Goal: Information Seeking & Learning: Find specific fact

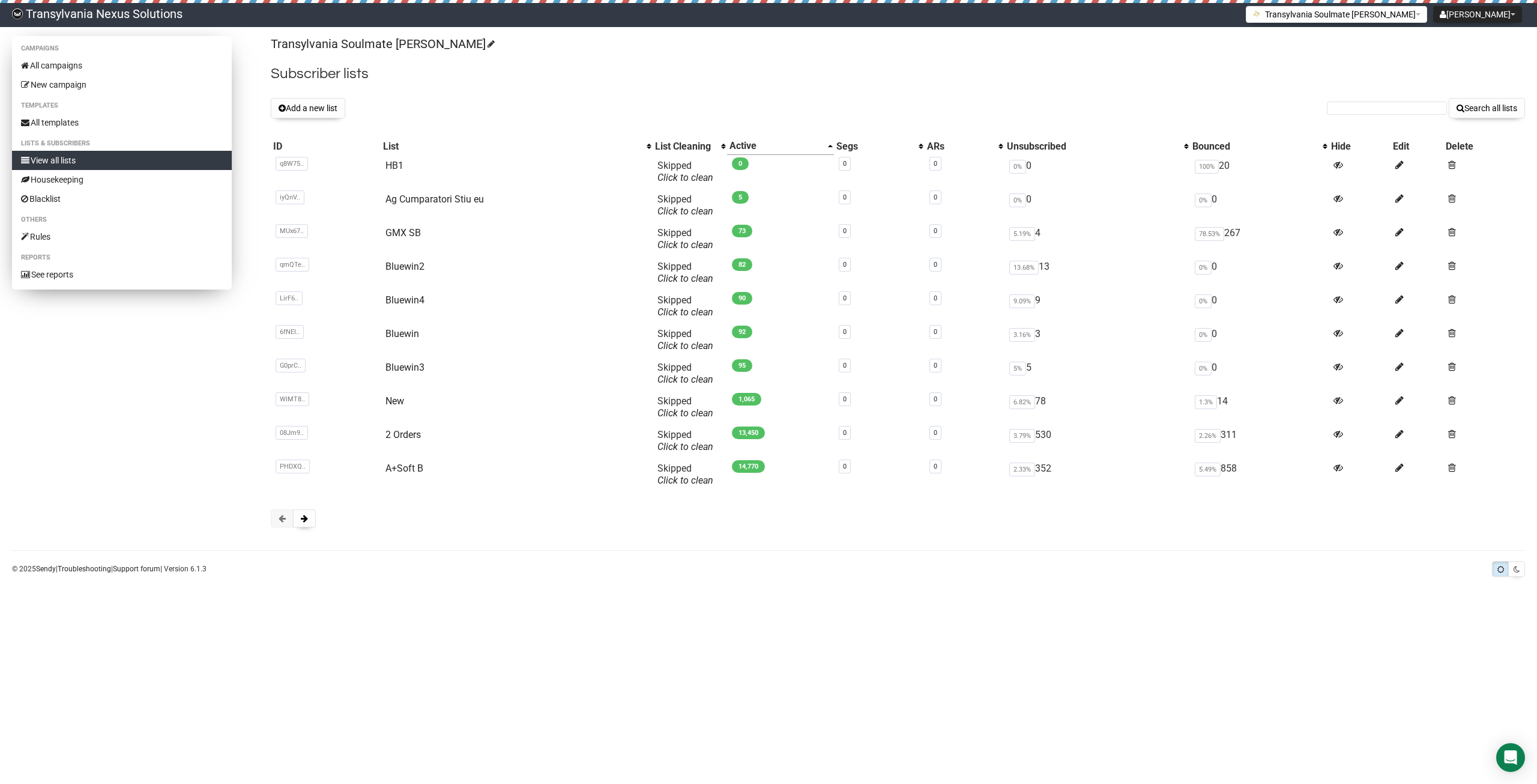
click at [68, 152] on link "View all lists" at bounding box center [121, 160] width 219 height 19
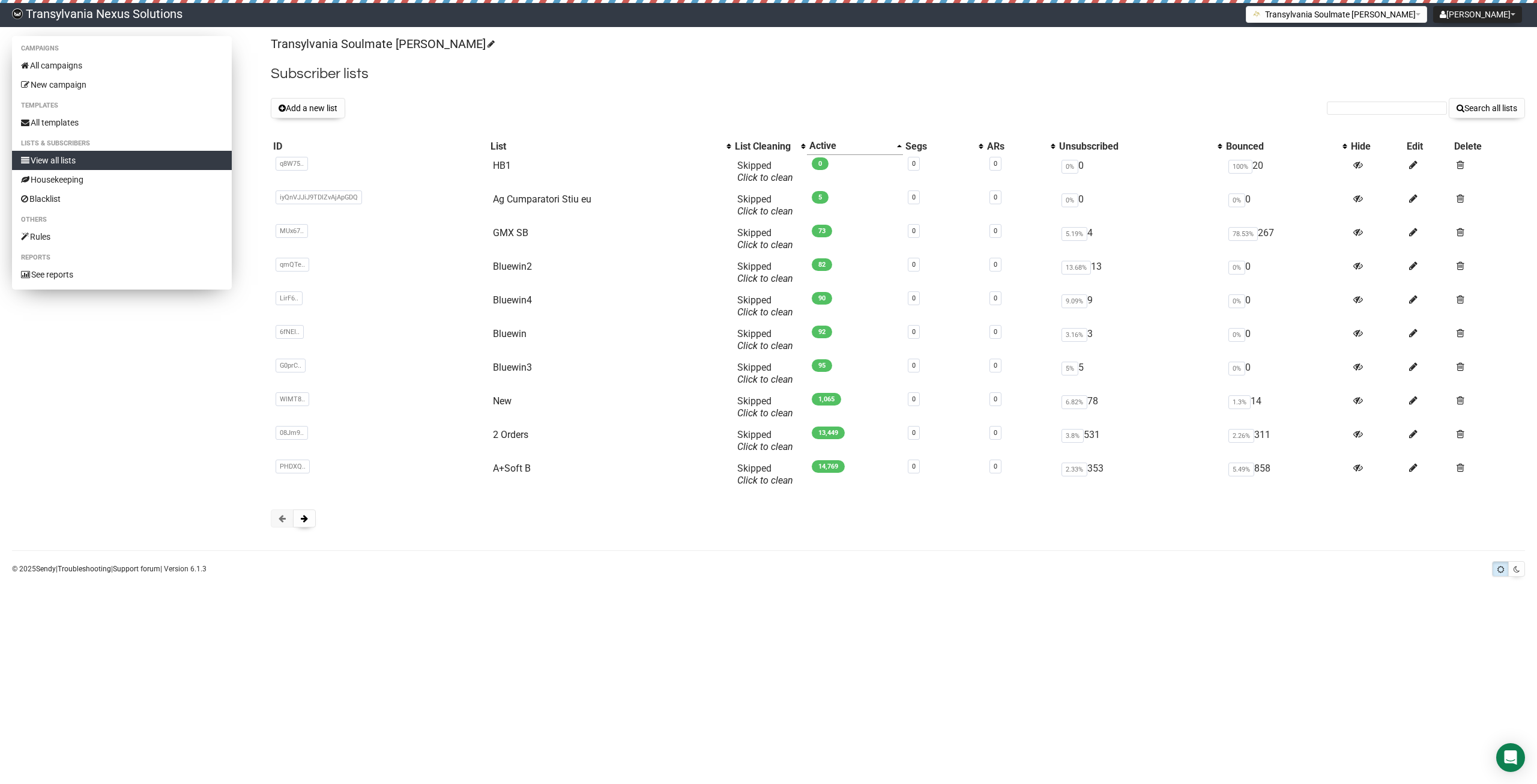
click at [84, 154] on link "View all lists" at bounding box center [121, 160] width 219 height 19
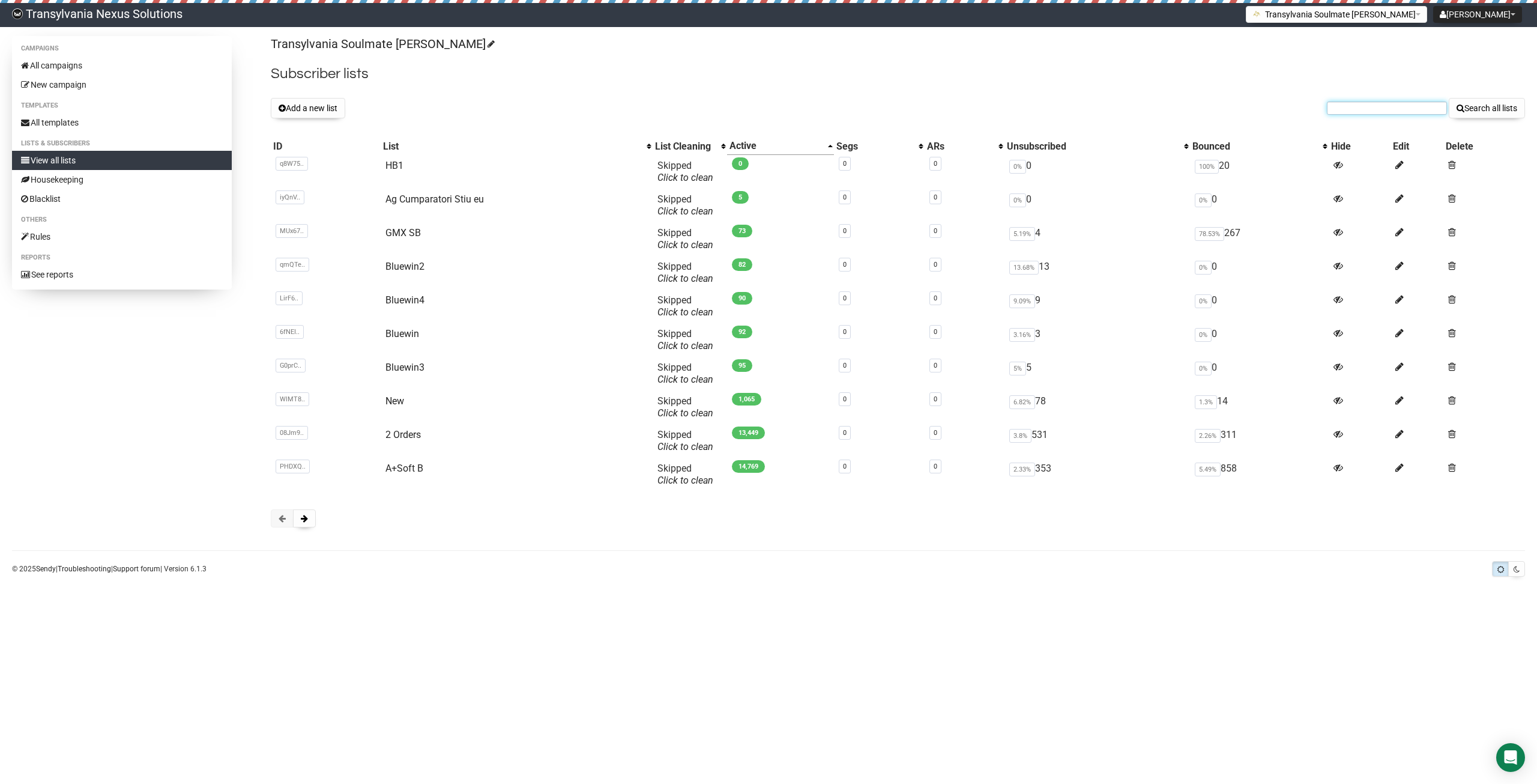
click at [1360, 106] on input "text" at bounding box center [1387, 108] width 120 height 13
paste input "siljaalter16@gmail.com"
type input "siljaalter16@gmail.com"
click at [1489, 112] on button "Search all lists" at bounding box center [1487, 108] width 76 height 20
click at [298, 105] on button "Add a new list" at bounding box center [308, 108] width 74 height 20
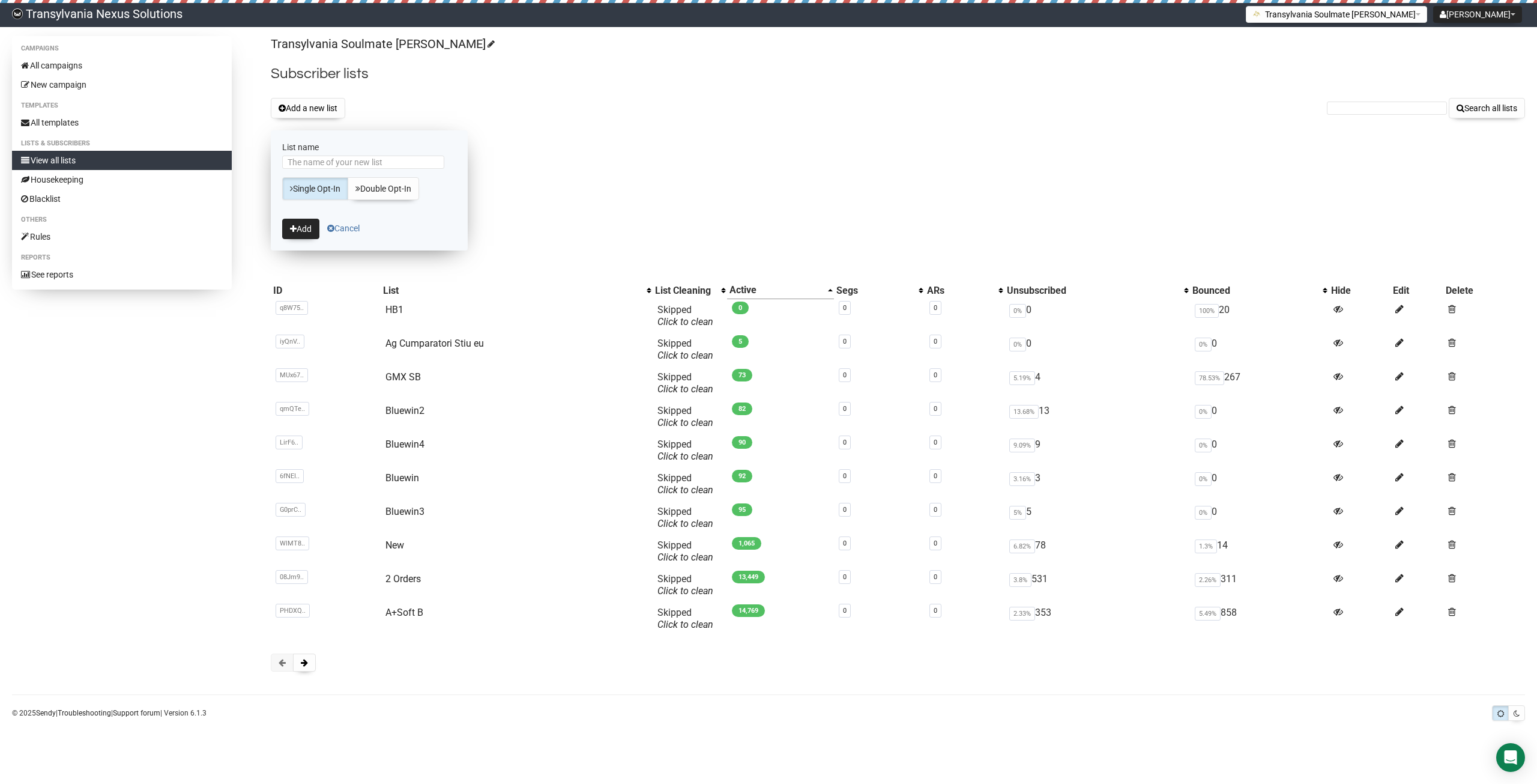
click at [353, 230] on link "Cancel" at bounding box center [344, 228] width 33 height 9
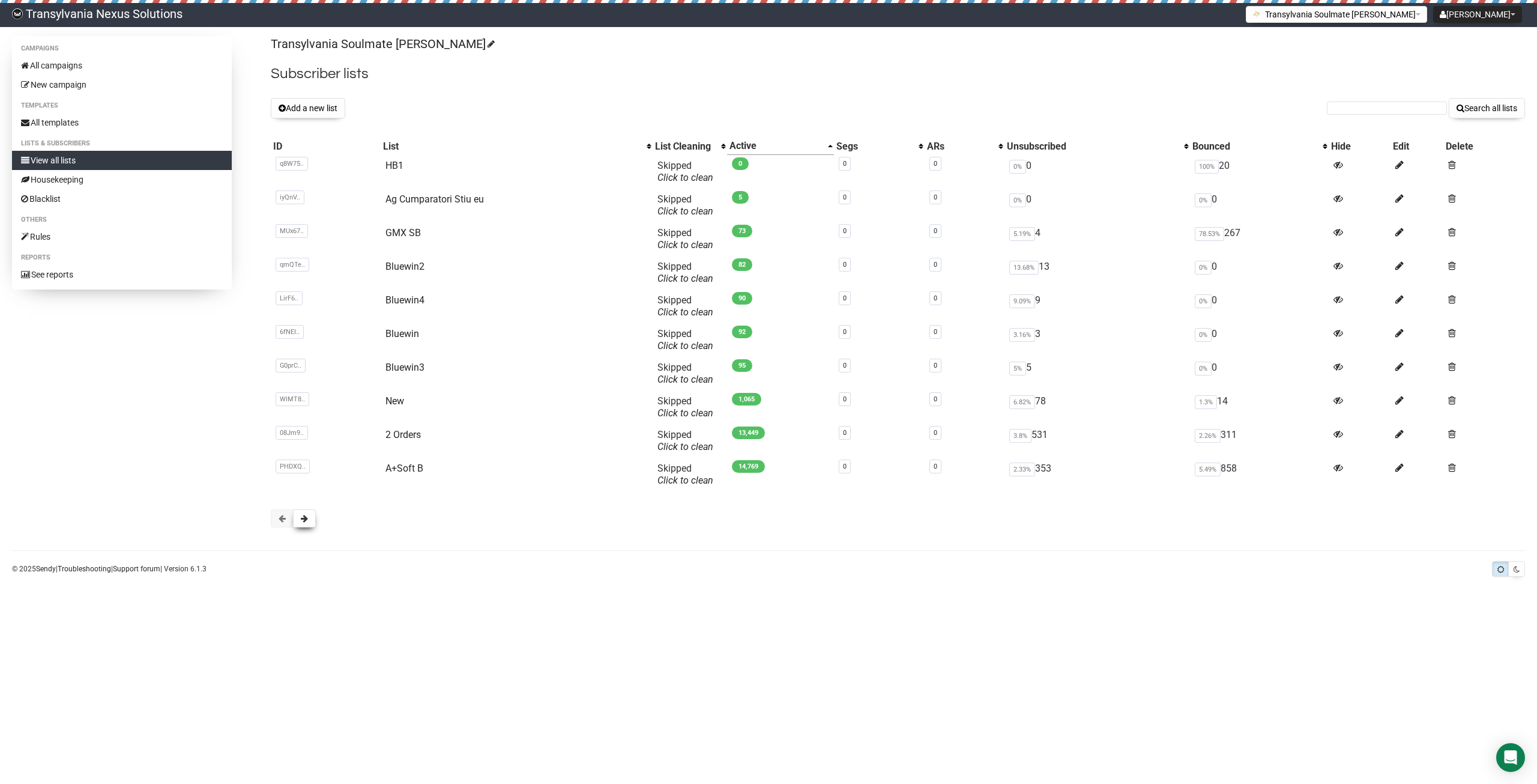
click at [306, 516] on span at bounding box center [304, 518] width 7 height 9
click at [401, 265] on link "Cei mai crazy" at bounding box center [413, 266] width 57 height 12
click at [1374, 112] on input "text" at bounding box center [1387, 108] width 120 height 13
paste input "siljaalter16@gmail.com"
type input "siljaalter16@gmail.com"
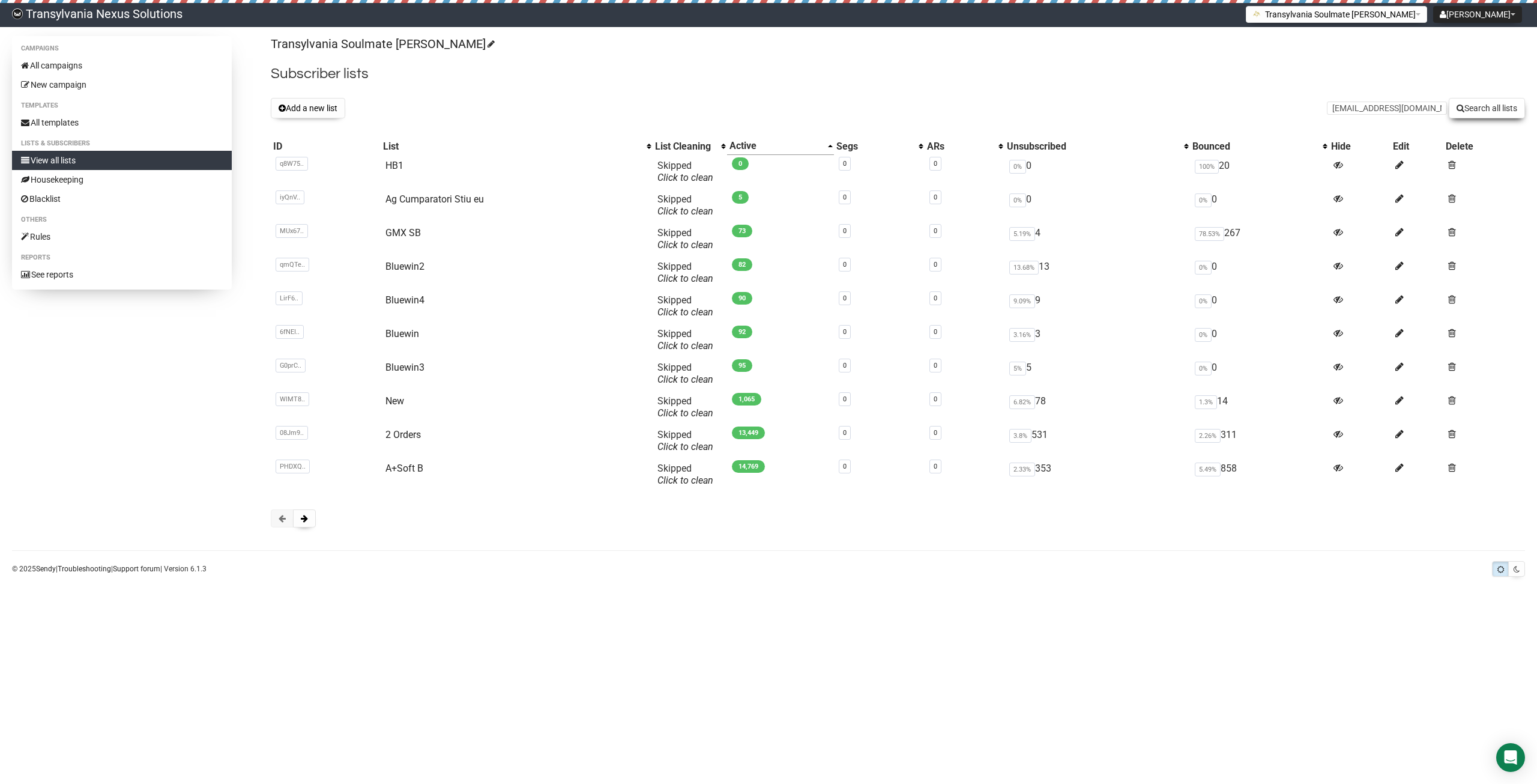
click at [1480, 111] on button "Search all lists" at bounding box center [1487, 108] width 76 height 20
click at [1372, 113] on input "text" at bounding box center [1387, 108] width 120 height 13
drag, startPoint x: 1366, startPoint y: 116, endPoint x: 1356, endPoint y: 109, distance: 12.2
click at [1356, 109] on input "text" at bounding box center [1387, 108] width 120 height 13
paste input "[EMAIL_ADDRESS][DOMAIN_NAME]"
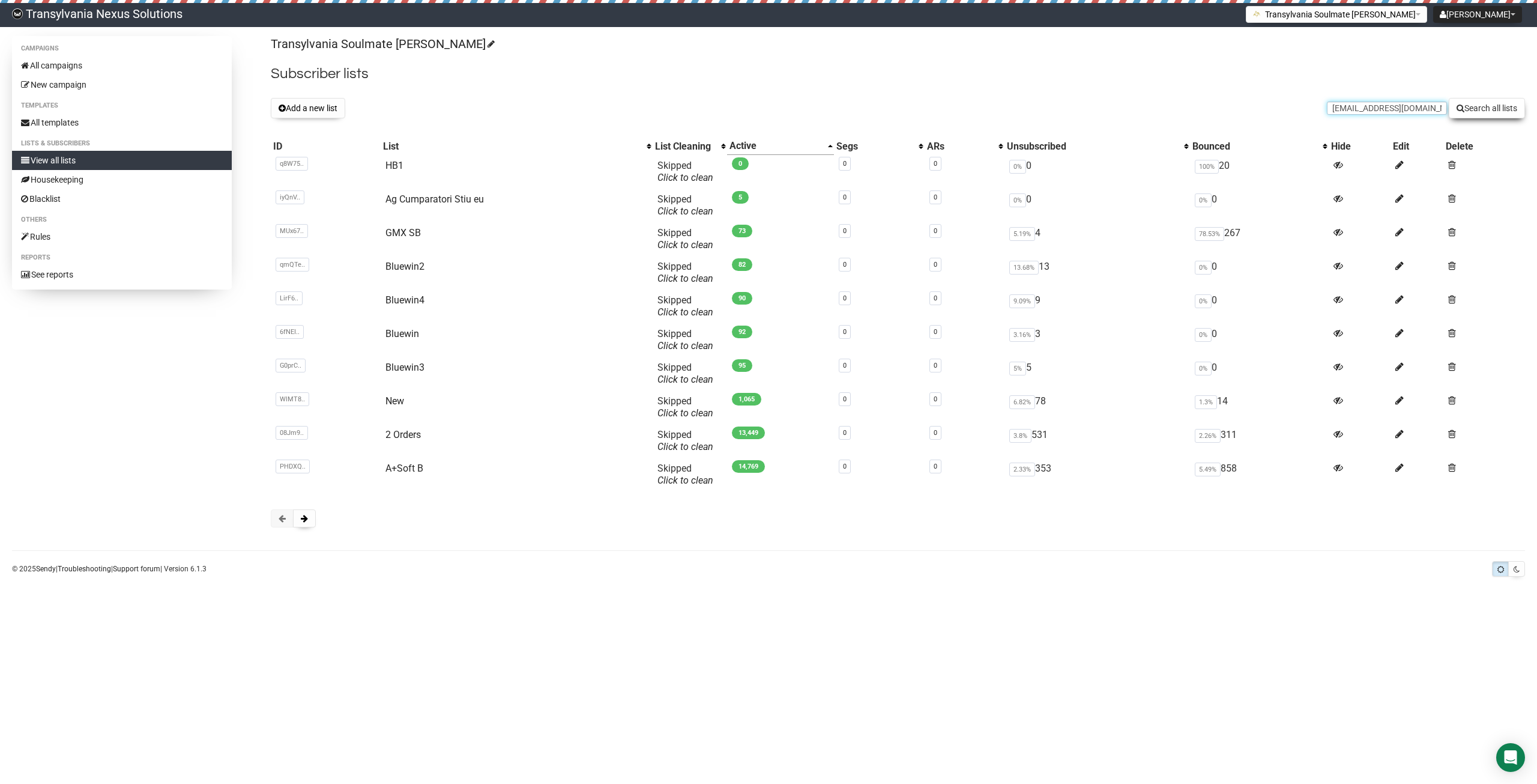
type input "[EMAIL_ADDRESS][DOMAIN_NAME]"
click at [1486, 102] on button "Search all lists" at bounding box center [1487, 108] width 76 height 20
